Goal: Navigation & Orientation: Find specific page/section

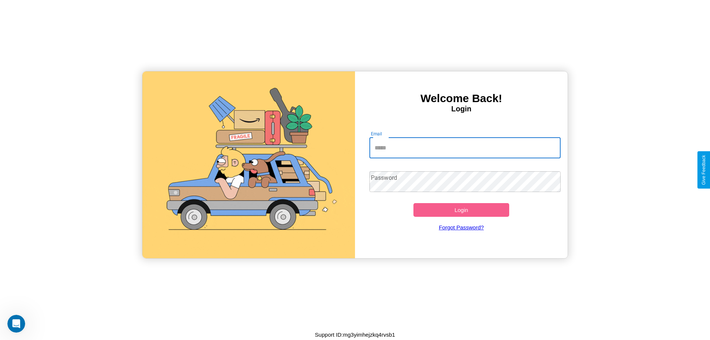
click at [465, 147] on input "Email" at bounding box center [464, 147] width 191 height 21
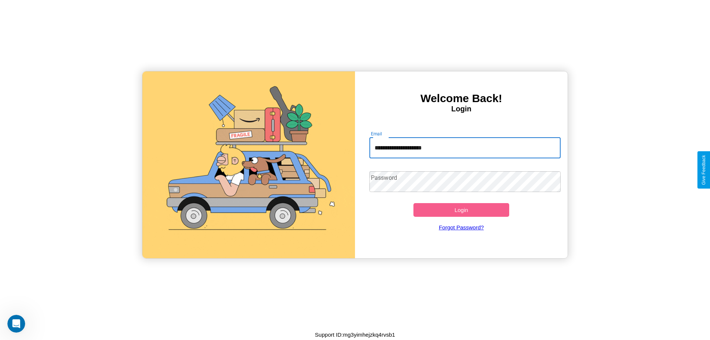
type input "**********"
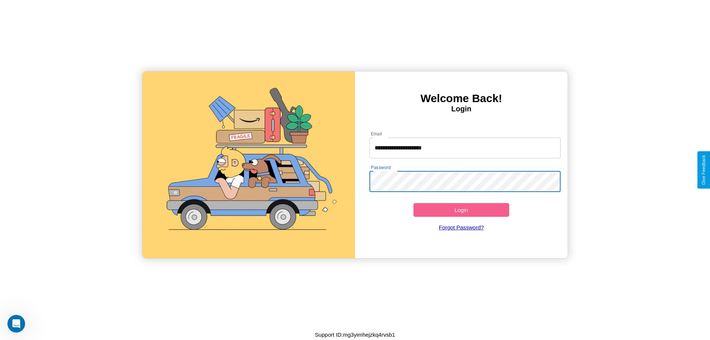
click at [461, 210] on button "Login" at bounding box center [461, 210] width 96 height 14
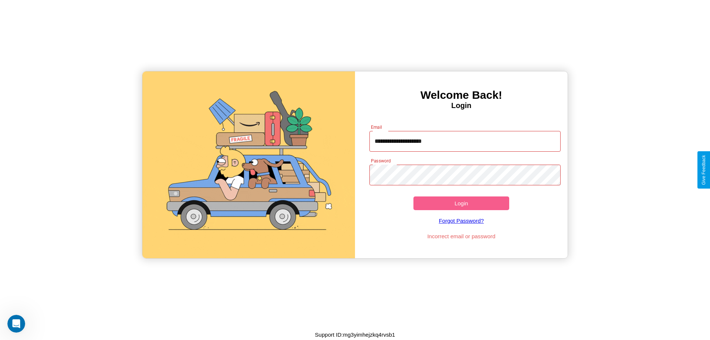
click at [461, 203] on button "Login" at bounding box center [461, 203] width 96 height 14
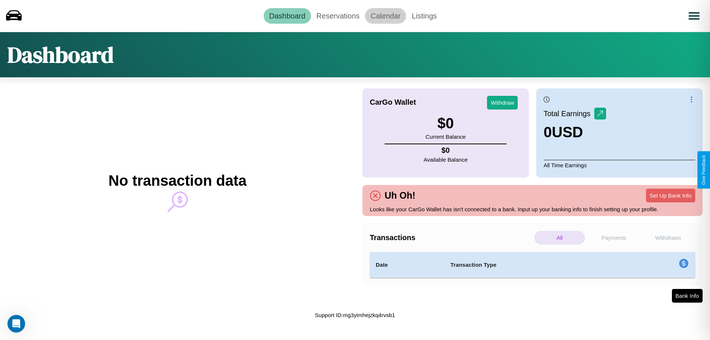
click at [385, 16] on link "Calendar" at bounding box center [385, 16] width 41 height 16
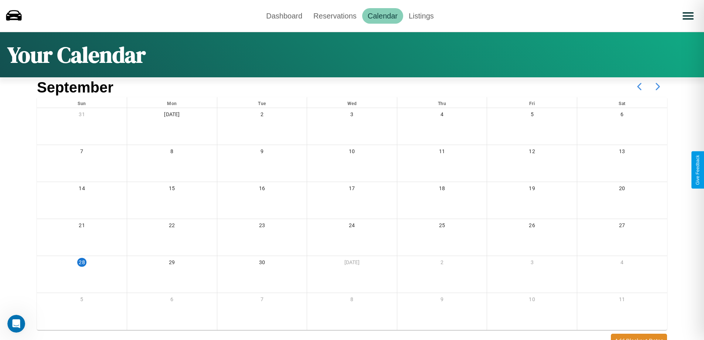
click at [658, 86] on icon at bounding box center [658, 86] width 18 height 18
click at [335, 16] on link "Reservations" at bounding box center [335, 16] width 54 height 16
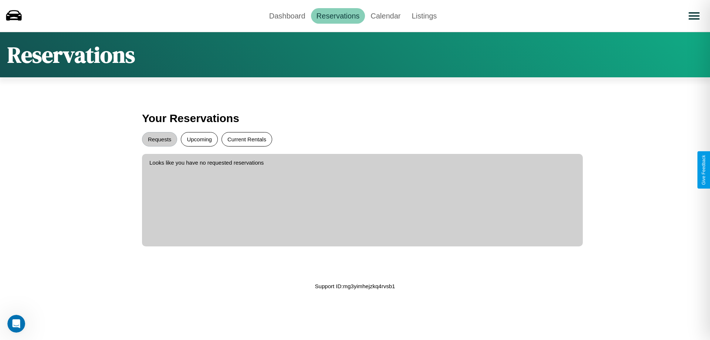
click at [247, 139] on button "Current Rentals" at bounding box center [246, 139] width 51 height 14
click at [159, 139] on button "Requests" at bounding box center [159, 139] width 35 height 14
click at [287, 16] on link "Dashboard" at bounding box center [287, 16] width 47 height 16
